Goal: Task Accomplishment & Management: Complete application form

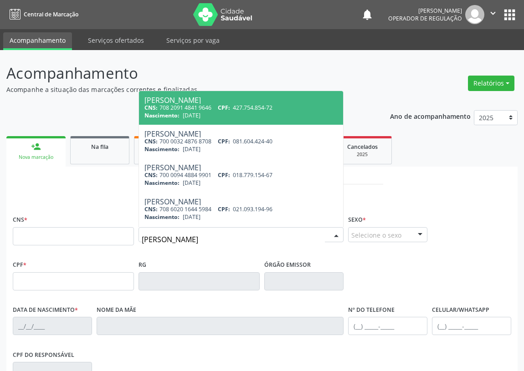
type input "[PERSON_NAME]"
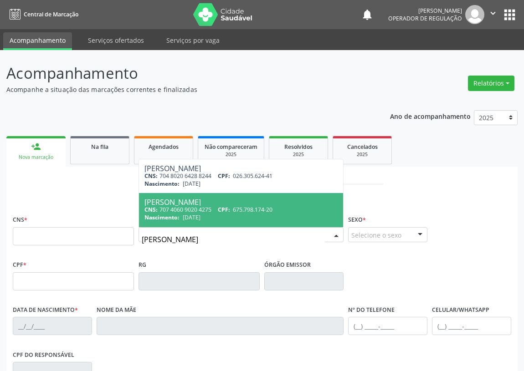
click at [221, 199] on div "Maria de Lourdes Monteiro Silva" at bounding box center [240, 202] width 193 height 7
type input "707 4060 9020 4275"
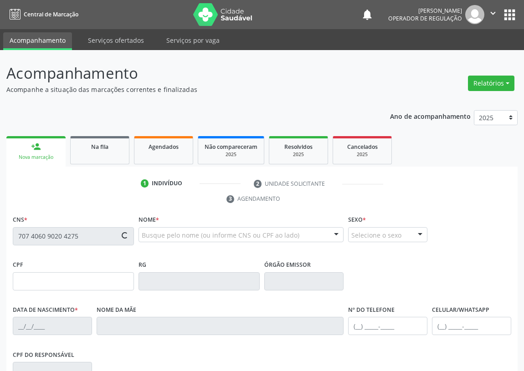
type input "675.798.174-20"
type input "15/12/1966"
type input "Josefa de Lima Monteiro"
type input "(83) 99189-1237"
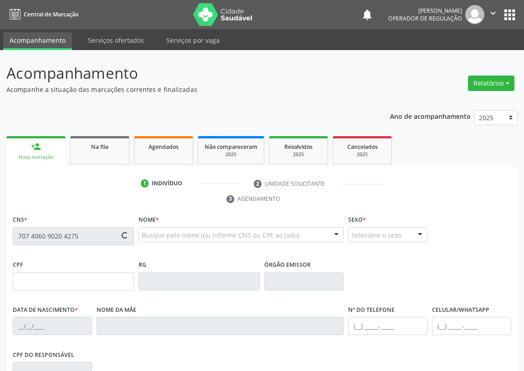
type input "7"
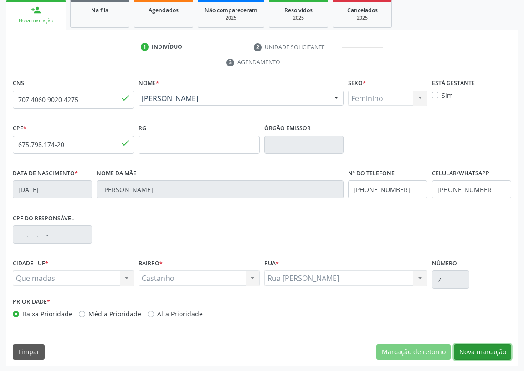
click at [473, 349] on button "Nova marcação" at bounding box center [482, 352] width 57 height 15
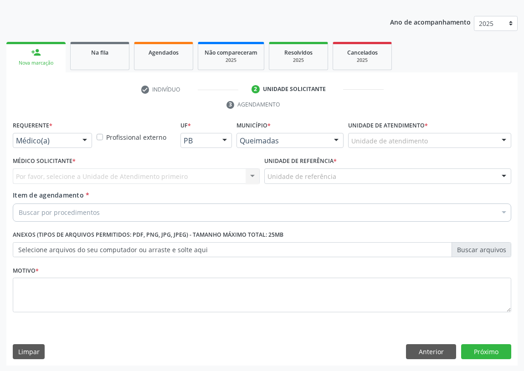
click at [84, 137] on div at bounding box center [85, 141] width 14 height 15
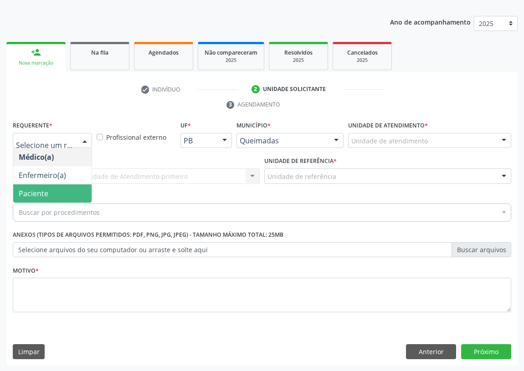
drag, startPoint x: 71, startPoint y: 196, endPoint x: 210, endPoint y: 185, distance: 139.0
click at [71, 195] on span "Paciente" at bounding box center [52, 194] width 78 height 18
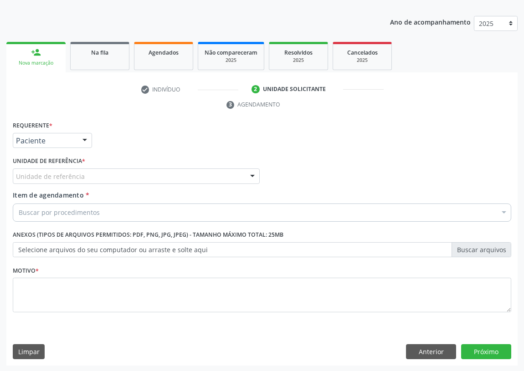
click at [247, 172] on div at bounding box center [253, 176] width 14 height 15
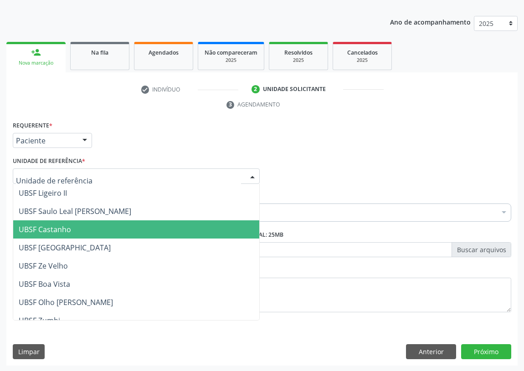
drag, startPoint x: 73, startPoint y: 226, endPoint x: 0, endPoint y: 237, distance: 74.3
click at [73, 226] on span "UBSF Castanho" at bounding box center [136, 230] width 246 height 18
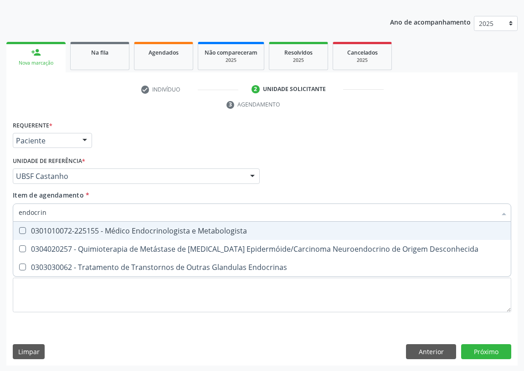
type input "endocrino"
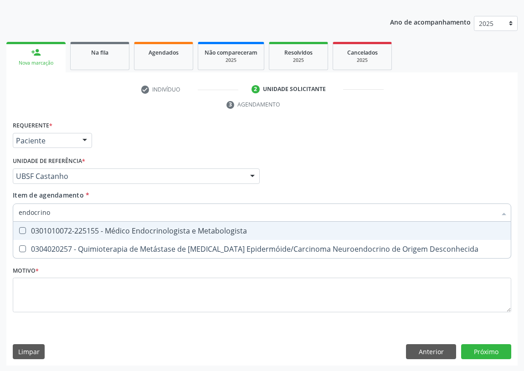
click at [20, 232] on Metabologista at bounding box center [22, 230] width 7 height 7
click at [19, 232] on Metabologista "checkbox" at bounding box center [16, 231] width 6 height 6
checkbox Metabologista "true"
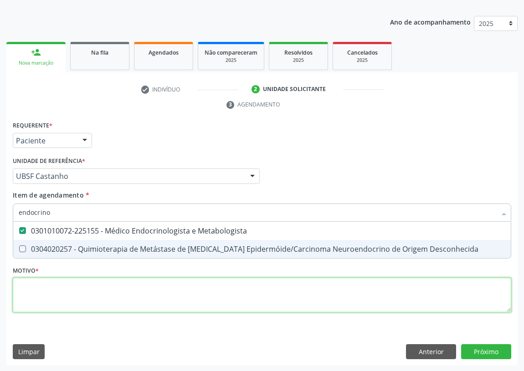
click at [31, 292] on div "Requerente * Paciente Médico(a) Enfermeiro(a) Paciente Nenhum resultado encontr…" at bounding box center [262, 222] width 499 height 206
checkbox Desconhecida "true"
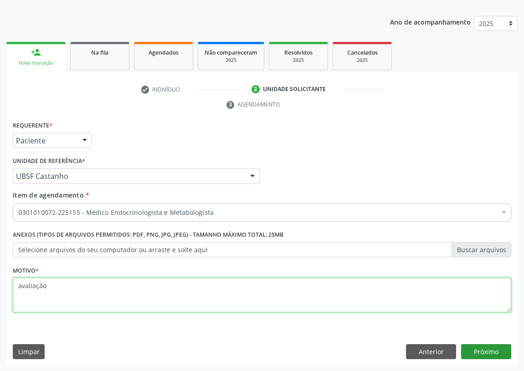
type textarea "avaliação"
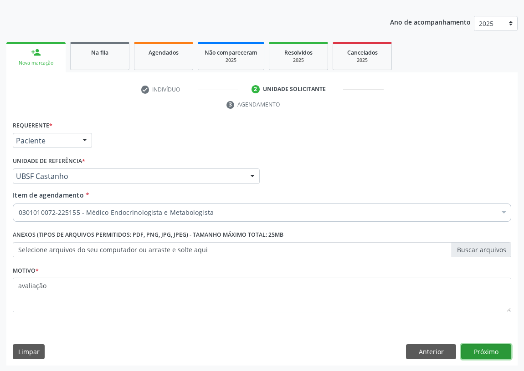
drag, startPoint x: 486, startPoint y: 349, endPoint x: 479, endPoint y: 348, distance: 7.3
click at [479, 348] on button "Próximo" at bounding box center [486, 352] width 50 height 15
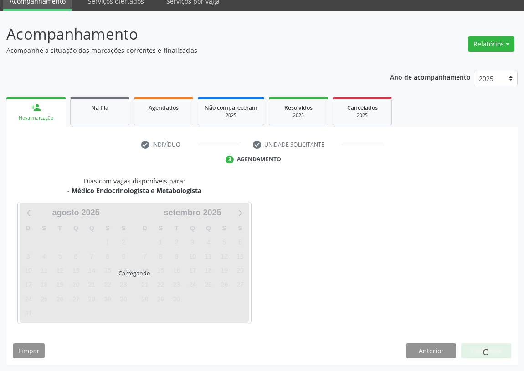
scroll to position [38, 0]
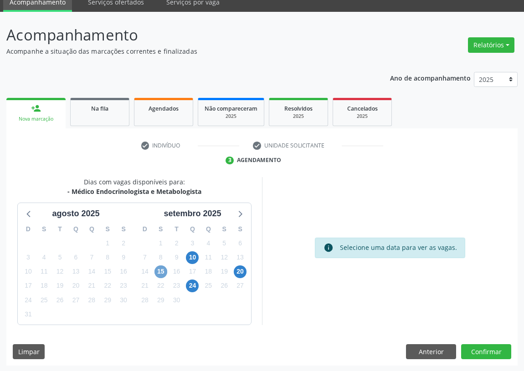
click at [160, 271] on span "15" at bounding box center [161, 272] width 13 height 13
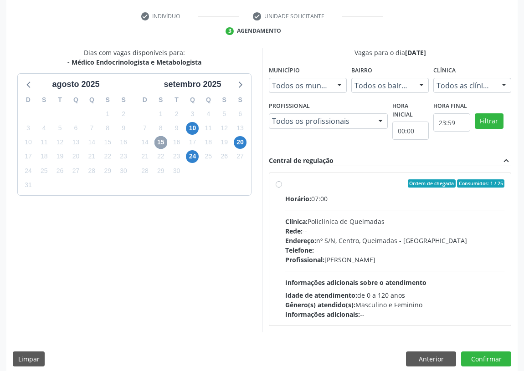
scroll to position [175, 0]
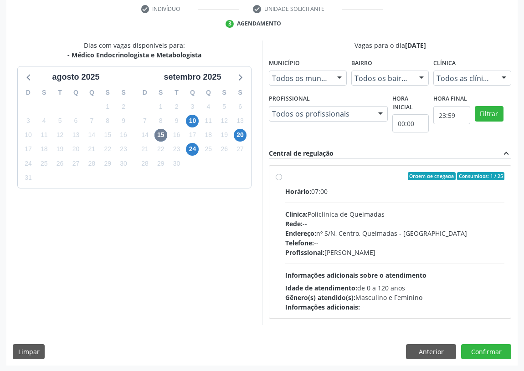
click at [285, 178] on label "Ordem de chegada Consumidos: 1 / 25 Horário: 07:00 Clínica: Policlinica de Quei…" at bounding box center [394, 242] width 219 height 140
click at [278, 178] on input "Ordem de chegada Consumidos: 1 / 25 Horário: 07:00 Clínica: Policlinica de Quei…" at bounding box center [279, 176] width 6 height 8
radio input "true"
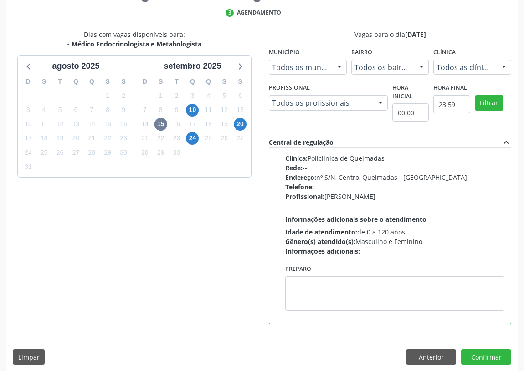
scroll to position [191, 0]
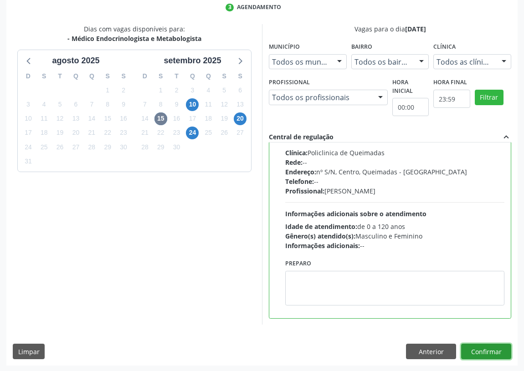
click at [485, 352] on button "Confirmar" at bounding box center [486, 351] width 50 height 15
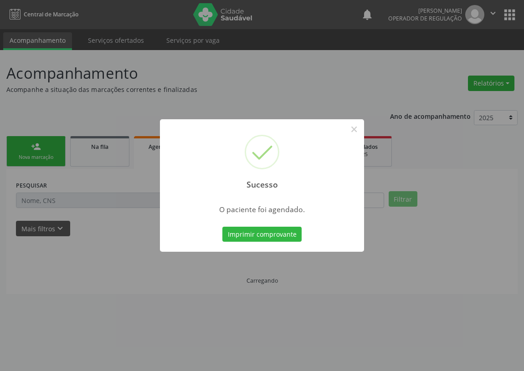
scroll to position [0, 0]
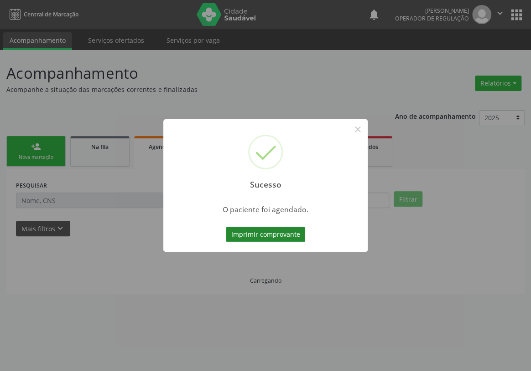
click at [281, 234] on button "Imprimir comprovante" at bounding box center [265, 234] width 79 height 15
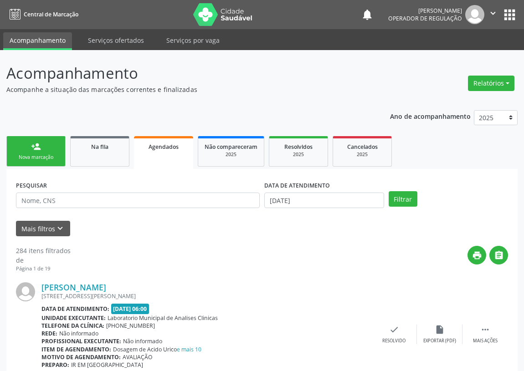
click at [49, 157] on div "Nova marcação" at bounding box center [36, 157] width 46 height 7
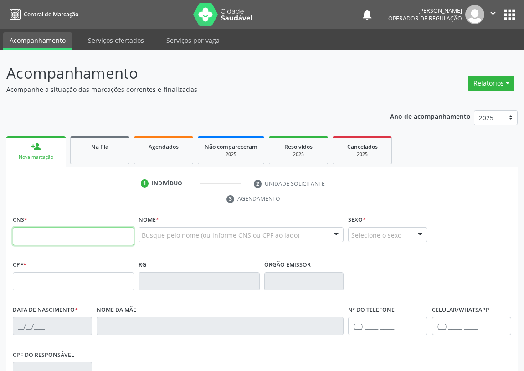
drag, startPoint x: 18, startPoint y: 237, endPoint x: 22, endPoint y: 234, distance: 4.8
click at [18, 237] on input "text" at bounding box center [73, 236] width 121 height 18
type input "705 2014 4454 3079"
drag, startPoint x: 21, startPoint y: 232, endPoint x: 30, endPoint y: 227, distance: 9.6
click at [21, 232] on input "text" at bounding box center [73, 236] width 121 height 18
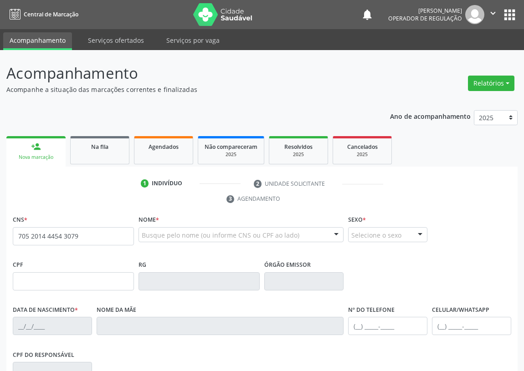
type input "705 2014 4454 3079"
type input "018.354.384-07"
type input "19/11/1959"
type input "Rosália Maciel da Silva"
type input "(83) 98658-3804"
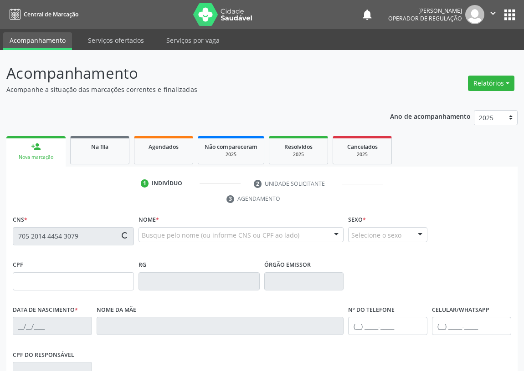
type input "(83) 98658-3804"
type input "237.973.124-15"
type input "75"
type input "700 5065 4783 8757"
type input "161.544.454-82"
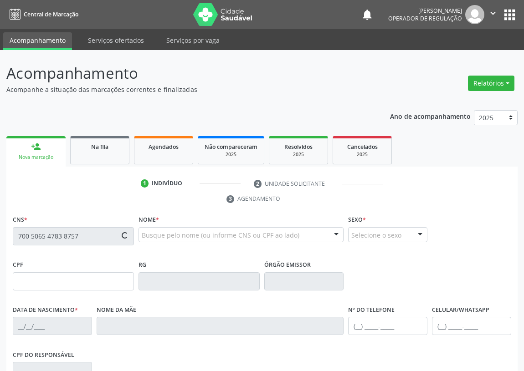
type input "30/04/2009"
type input "Aldelania Veloso Silva"
type input "(83) 99424-3661"
type input "077.491.264-22"
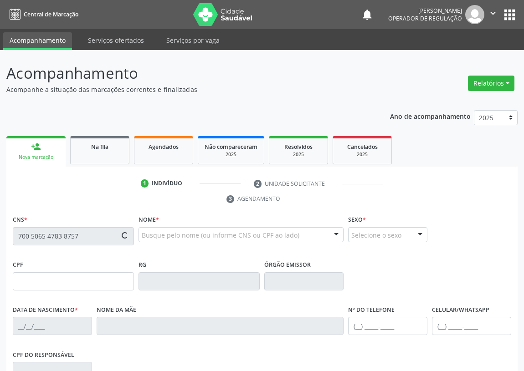
type input "107"
click at [31, 236] on input "text" at bounding box center [73, 236] width 121 height 18
type input "705 0018 1029 8852"
type input "327.648.044-15"
type input "22/01/1963"
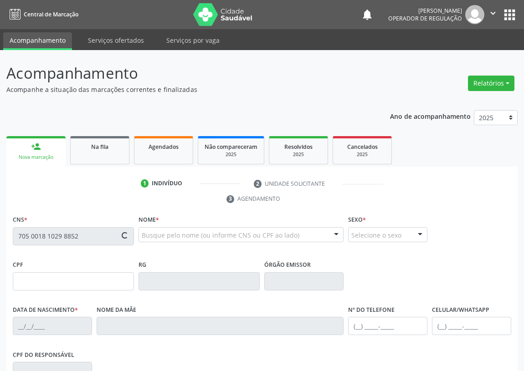
type input "Hilda Pereira Leal"
type input "(83) 99140-6619"
type input "113.074.194-02"
type input "911"
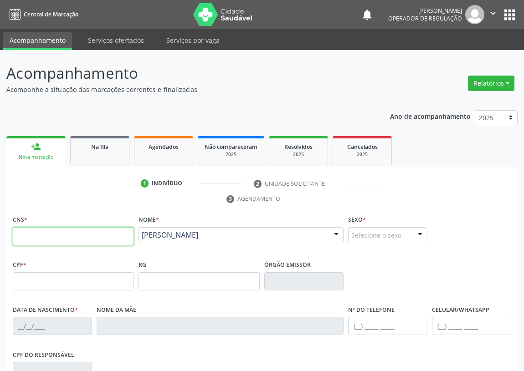
drag, startPoint x: 23, startPoint y: 239, endPoint x: 26, endPoint y: 211, distance: 27.9
click at [23, 231] on input "text" at bounding box center [73, 236] width 121 height 18
type input "704 7007 0181 8930"
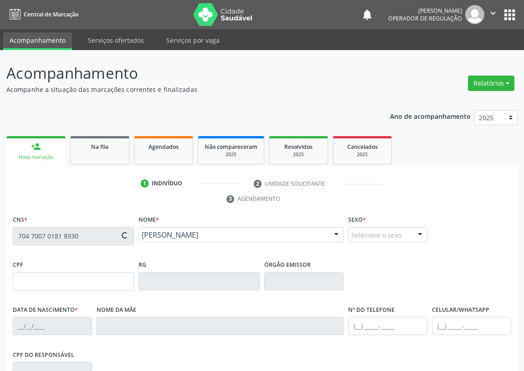
type input "298.939.507-59"
type input "02/12/1951"
type input "Maria do Carmo de Oliveira Silva"
type input "(83) 3392-1583"
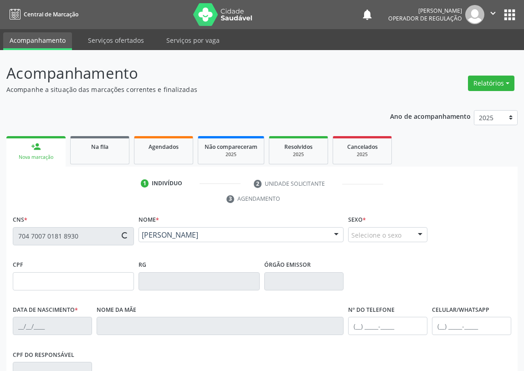
type input "026.000.187-27"
type input "267"
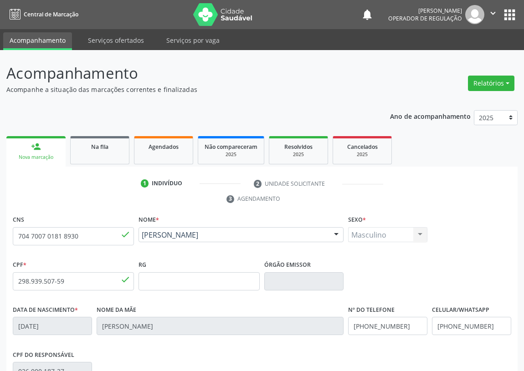
click at [31, 149] on div "person_add" at bounding box center [36, 147] width 10 height 10
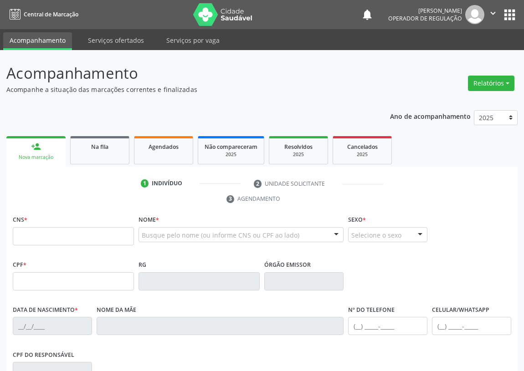
click at [23, 238] on input "text" at bounding box center [73, 236] width 121 height 18
type input "700 5059 1687 0353"
type input "[DATE]"
type input "[PERSON_NAME]"
type input "[PHONE_NUMBER]"
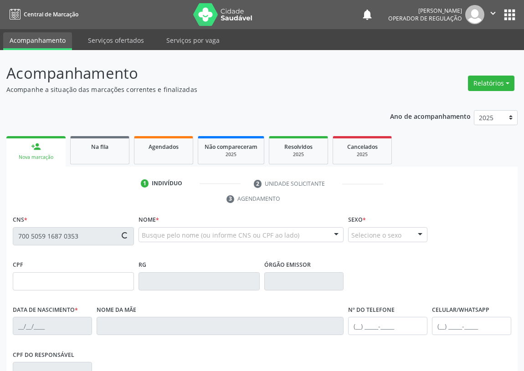
type input "[PHONE_NUMBER]"
type input "041.488.264-43"
type input "8"
type input "045.768.934-08"
